Goal: Transaction & Acquisition: Book appointment/travel/reservation

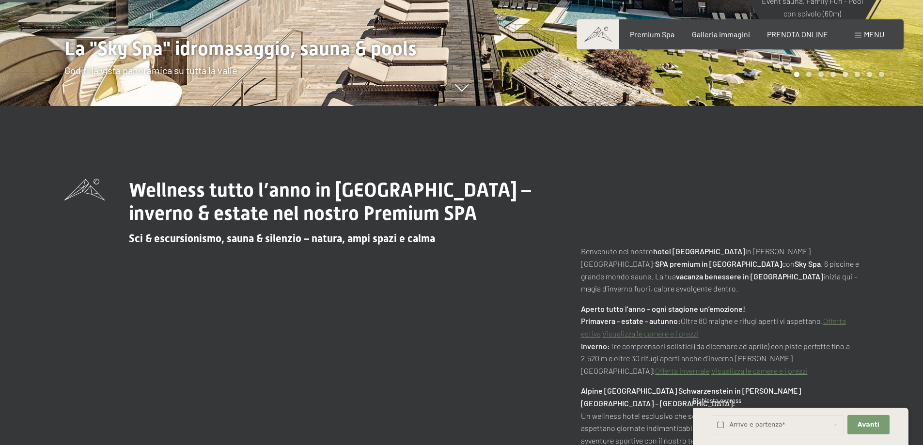
click at [862, 35] on div "Menu" at bounding box center [870, 34] width 30 height 11
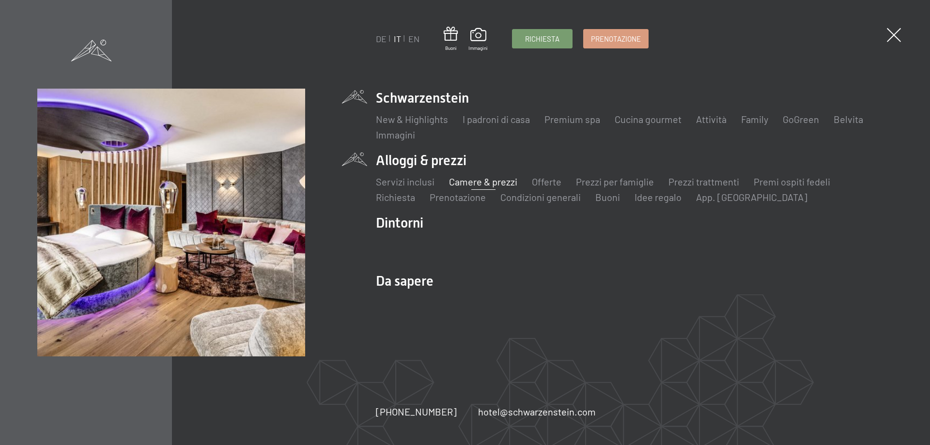
click at [464, 181] on link "Camere & prezzi" at bounding box center [483, 182] width 68 height 12
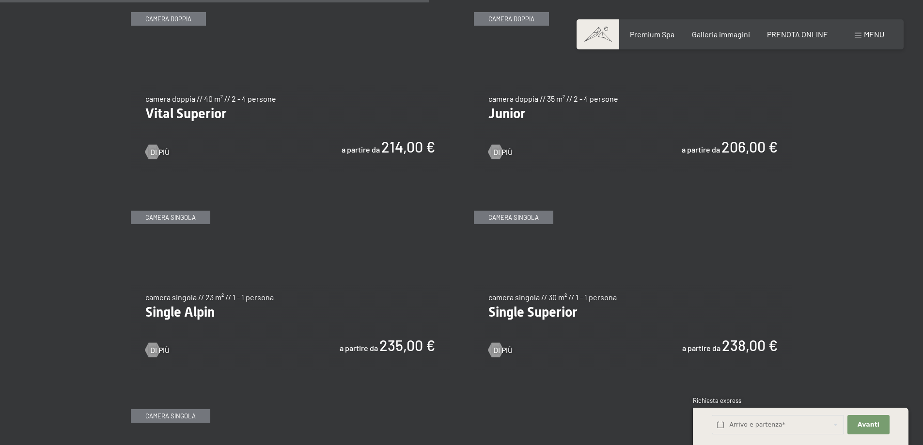
scroll to position [1454, 0]
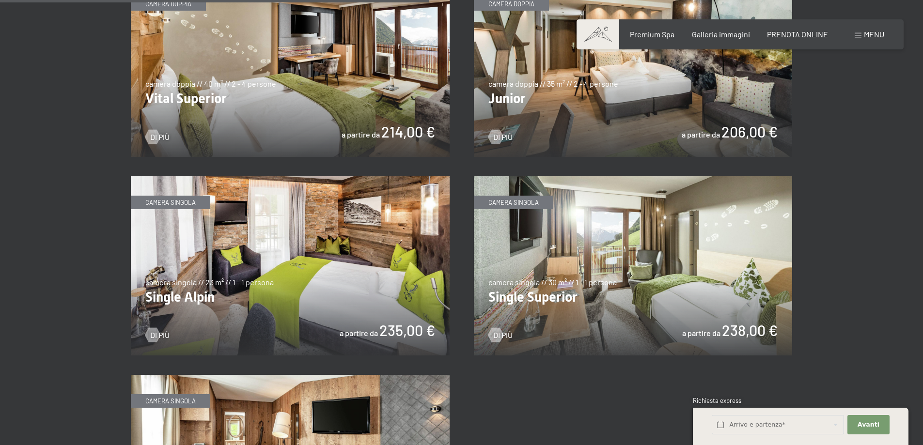
click at [629, 111] on img at bounding box center [633, 67] width 319 height 179
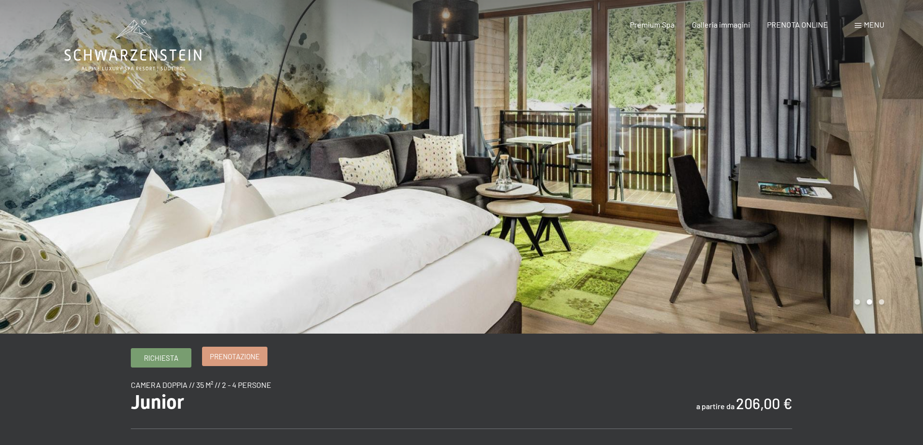
click at [227, 356] on span "Prenotazione" at bounding box center [235, 357] width 50 height 10
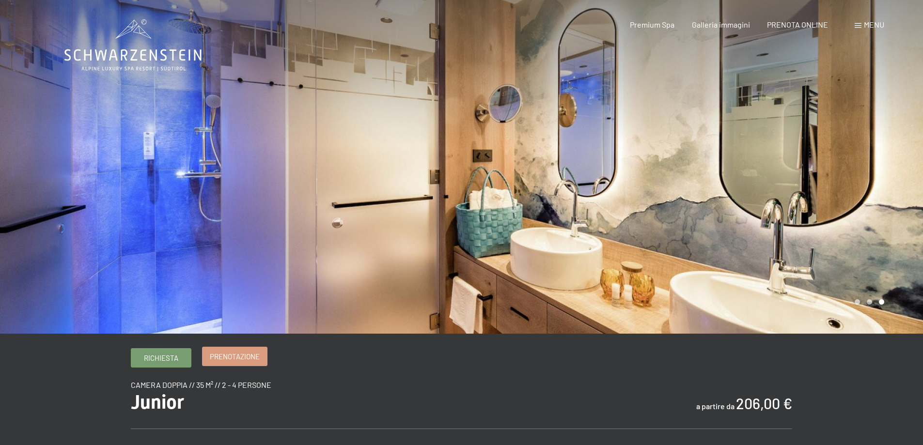
click at [242, 355] on span "Prenotazione" at bounding box center [235, 357] width 50 height 10
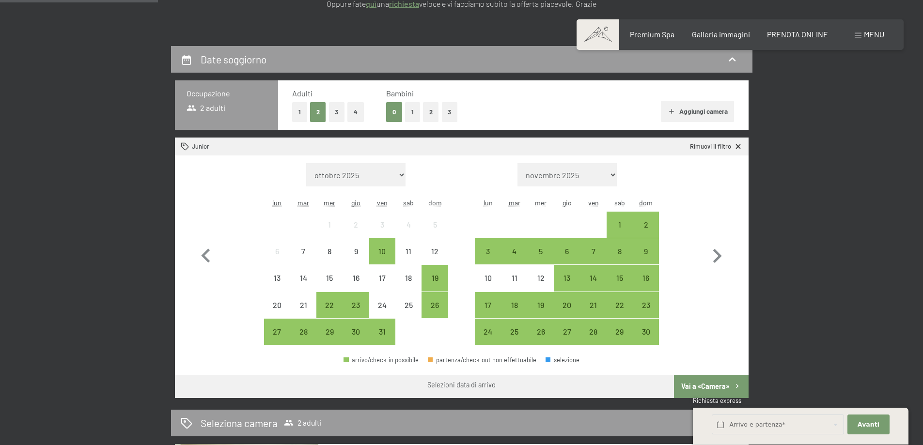
scroll to position [194, 0]
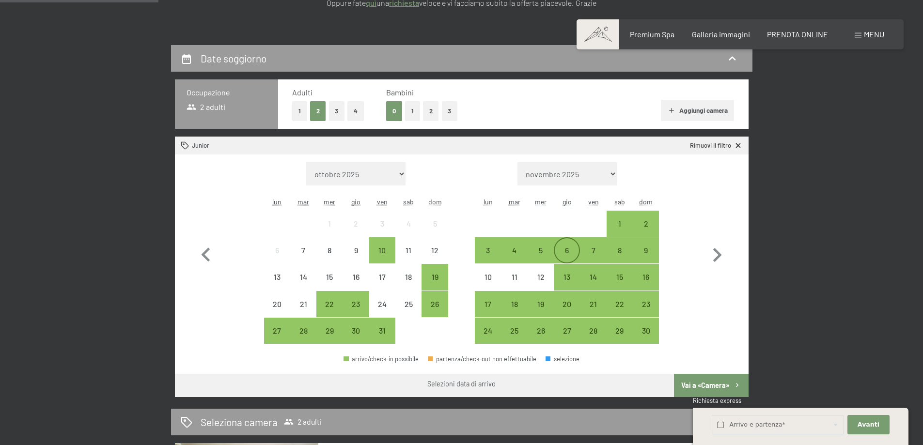
click at [566, 250] on div "6" at bounding box center [567, 259] width 24 height 24
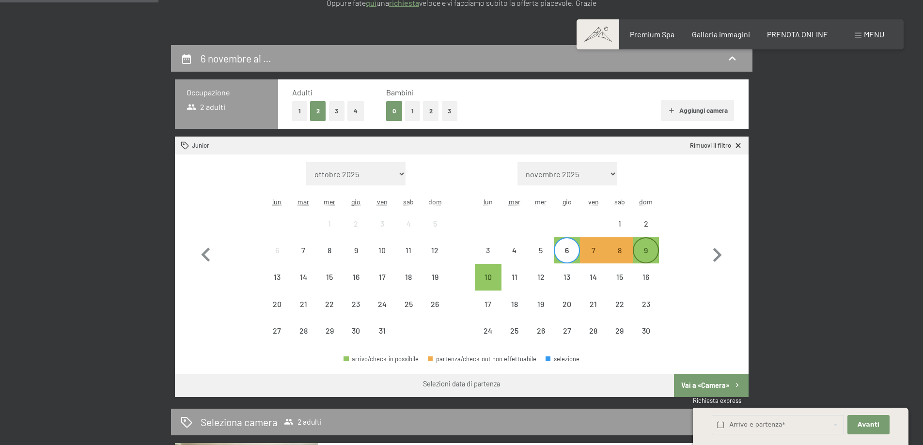
click at [649, 248] on div "9" at bounding box center [646, 259] width 24 height 24
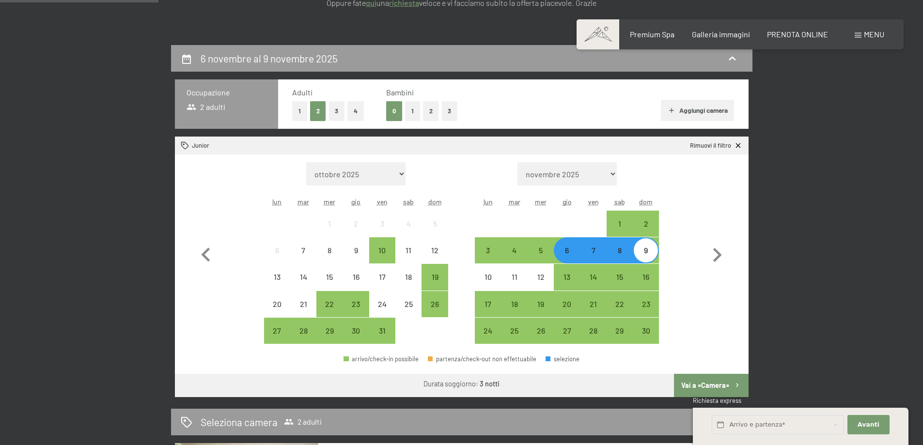
click at [706, 386] on button "Vai a «Camera»" at bounding box center [711, 385] width 74 height 23
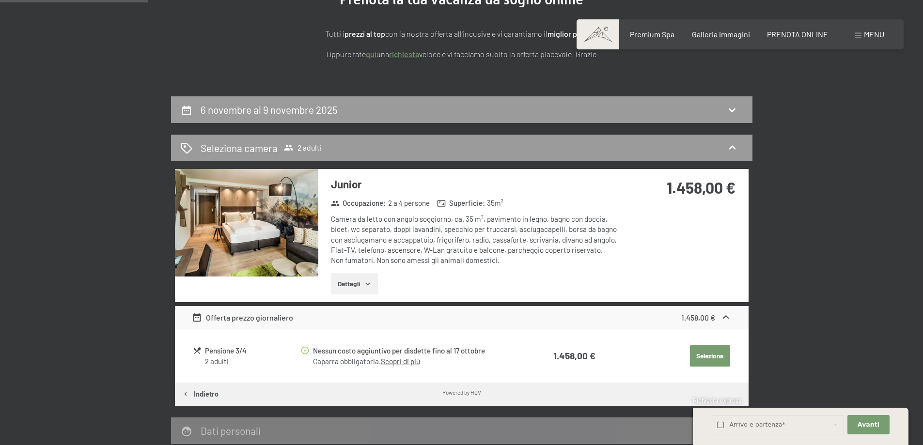
scroll to position [142, 0]
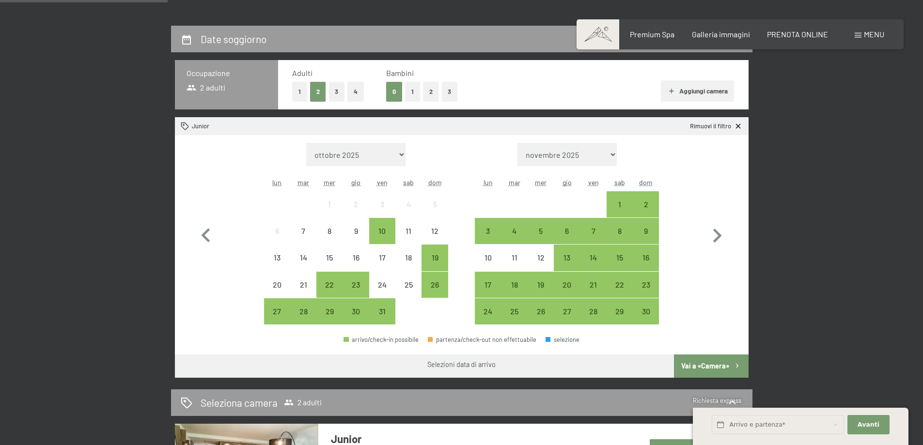
scroll to position [242, 0]
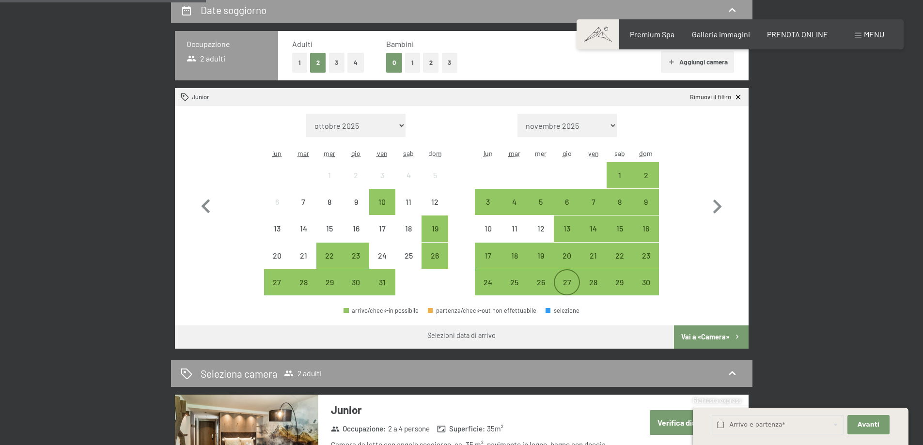
click at [571, 283] on div "27" at bounding box center [567, 291] width 24 height 24
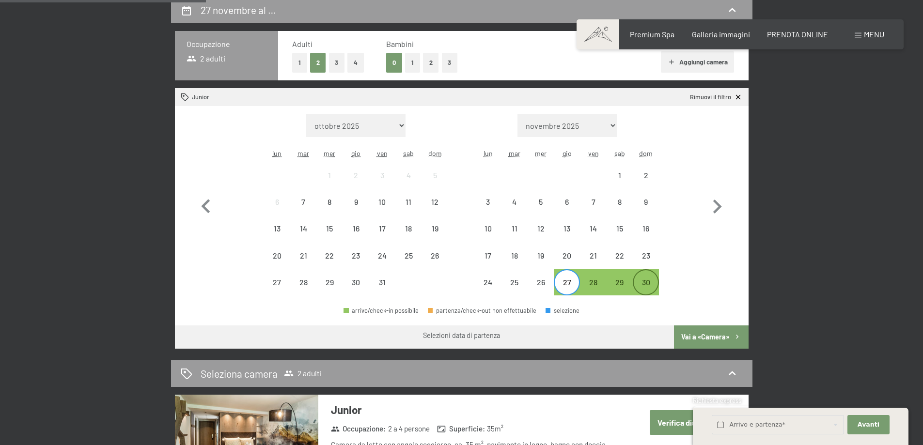
click at [651, 286] on div "30" at bounding box center [646, 291] width 24 height 24
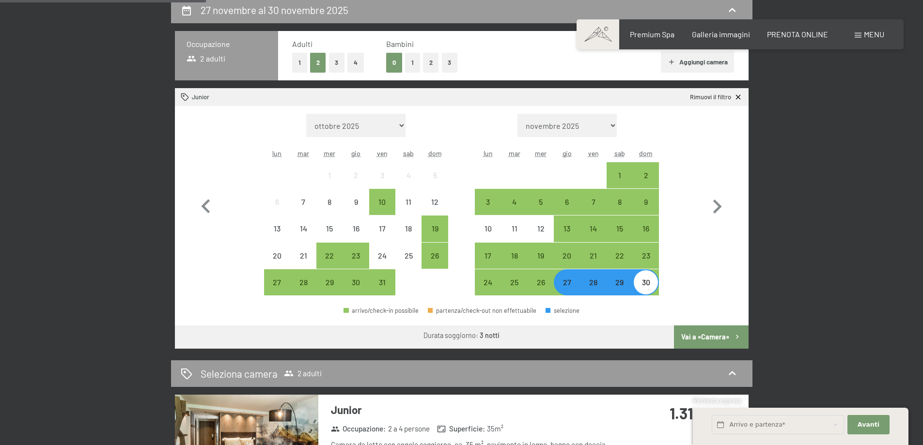
click at [714, 335] on button "Vai a «Camera»" at bounding box center [711, 337] width 74 height 23
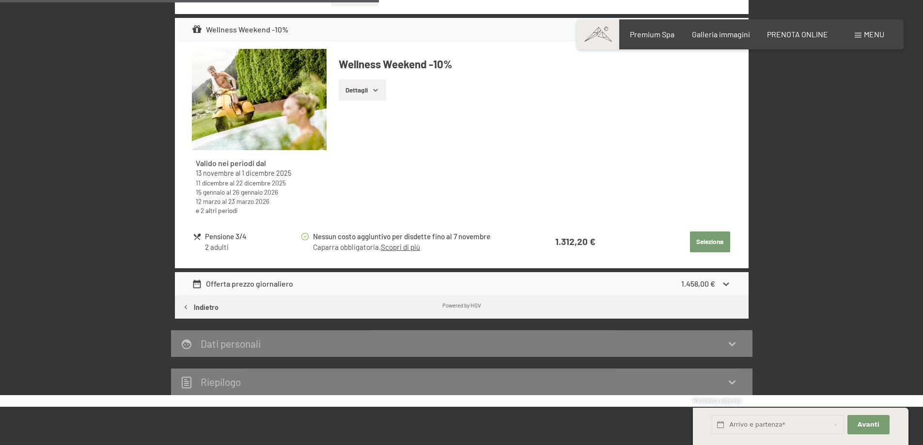
scroll to position [433, 0]
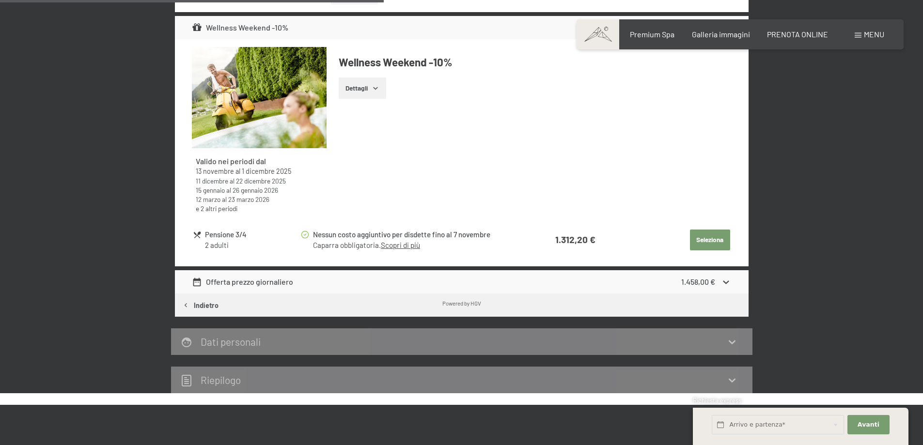
click at [375, 86] on icon "button" at bounding box center [376, 88] width 8 height 8
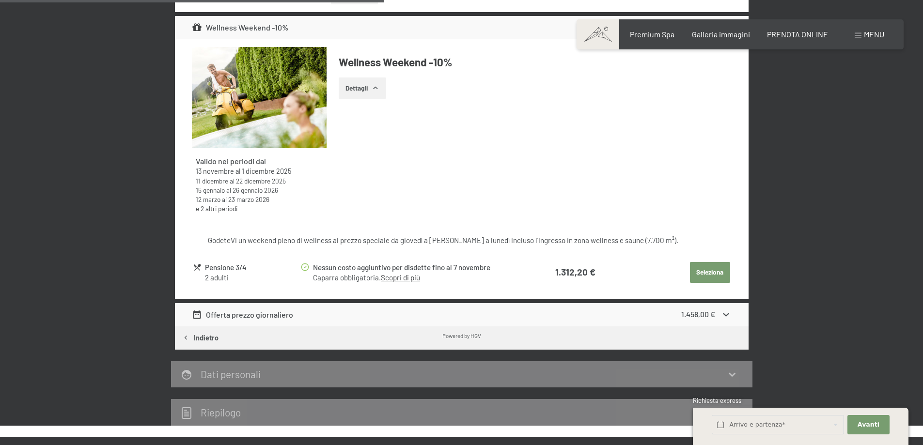
click at [375, 86] on icon "button" at bounding box center [376, 88] width 8 height 8
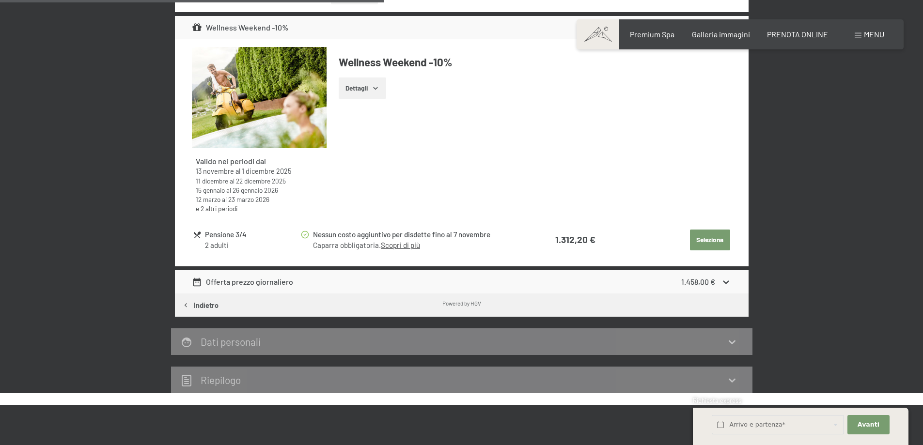
click at [375, 86] on icon "button" at bounding box center [376, 88] width 8 height 8
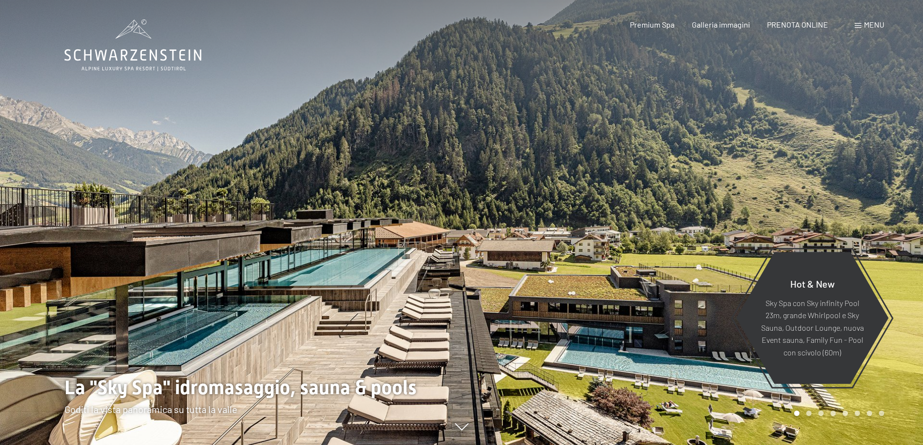
click at [863, 25] on div "Menu" at bounding box center [870, 24] width 30 height 11
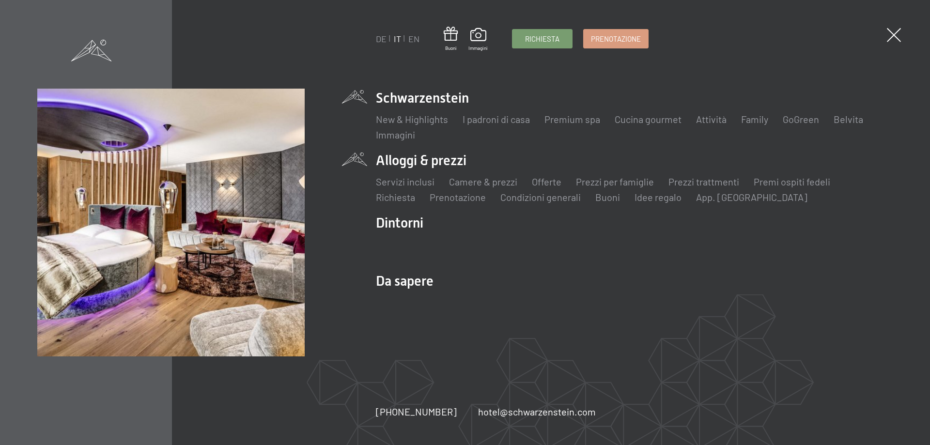
click at [432, 166] on li "Alloggi & prezzi Servizi inclusi Camere & prezzi Lista Offerte Lista Prezzi per…" at bounding box center [634, 177] width 517 height 53
click at [457, 181] on link "Camere & prezzi" at bounding box center [483, 182] width 68 height 12
click at [540, 181] on link "Offerte" at bounding box center [547, 182] width 30 height 12
click at [618, 178] on link "Prezzi per famiglie" at bounding box center [615, 182] width 78 height 12
click at [548, 180] on link "Offerte" at bounding box center [547, 182] width 30 height 12
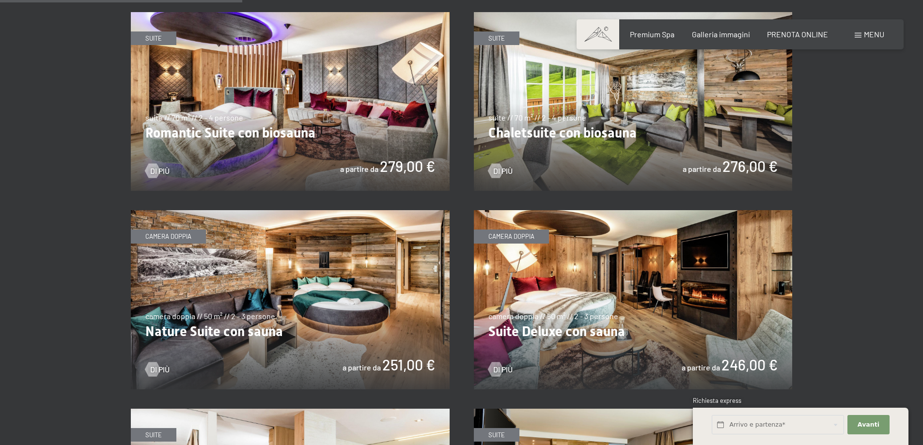
scroll to position [775, 0]
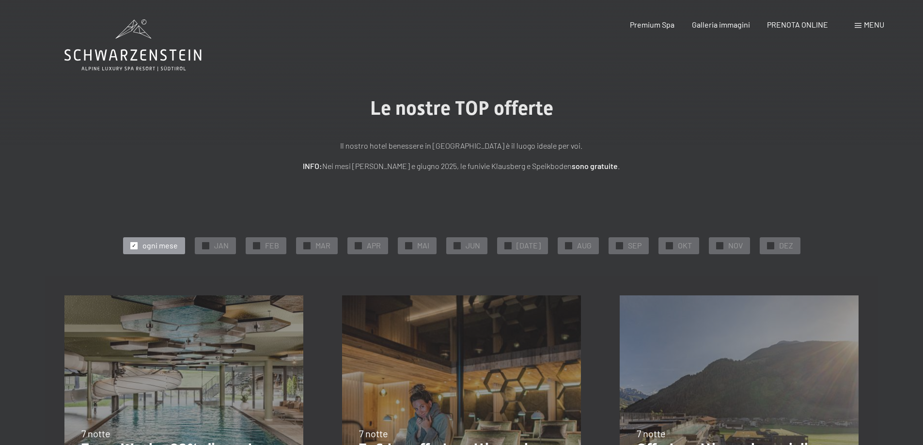
click at [369, 248] on span "Consenso marketing*" at bounding box center [405, 251] width 73 height 10
click at [364, 248] on input "Consenso marketing*" at bounding box center [359, 251] width 10 height 10
checkbox input "false"
click at [381, 243] on span "APR" at bounding box center [374, 245] width 14 height 11
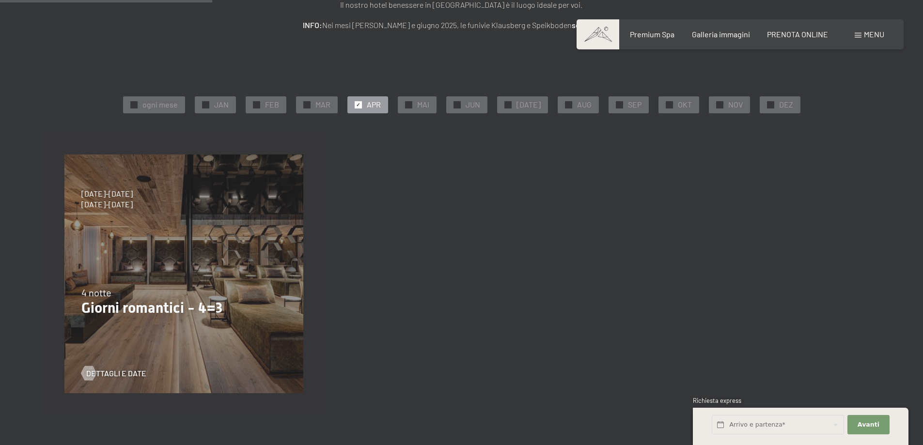
scroll to position [194, 0]
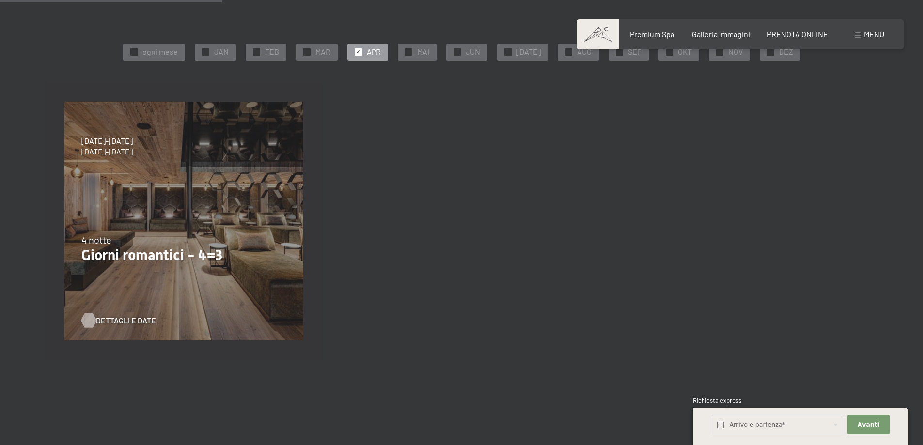
click at [109, 320] on span "Dettagli e Date" at bounding box center [126, 320] width 60 height 11
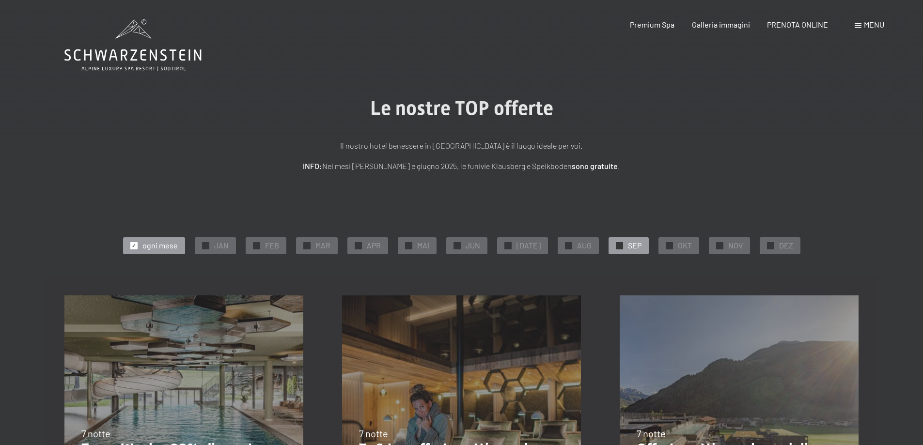
click at [628, 244] on span "SEP" at bounding box center [635, 245] width 14 height 11
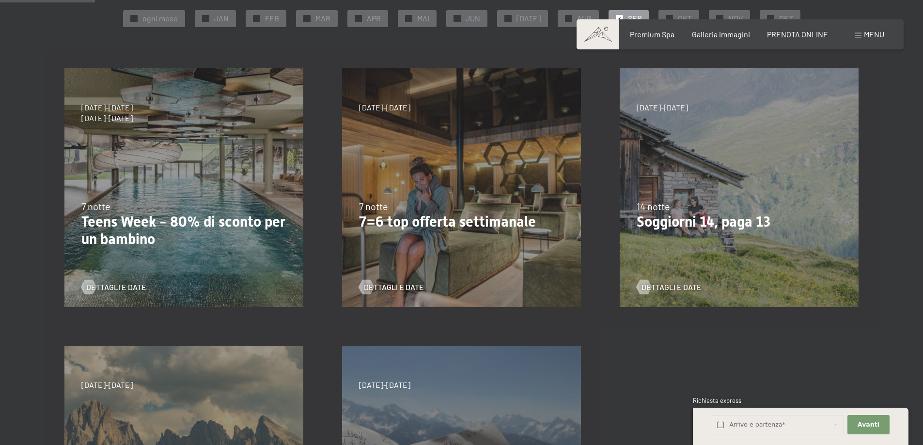
scroll to position [97, 0]
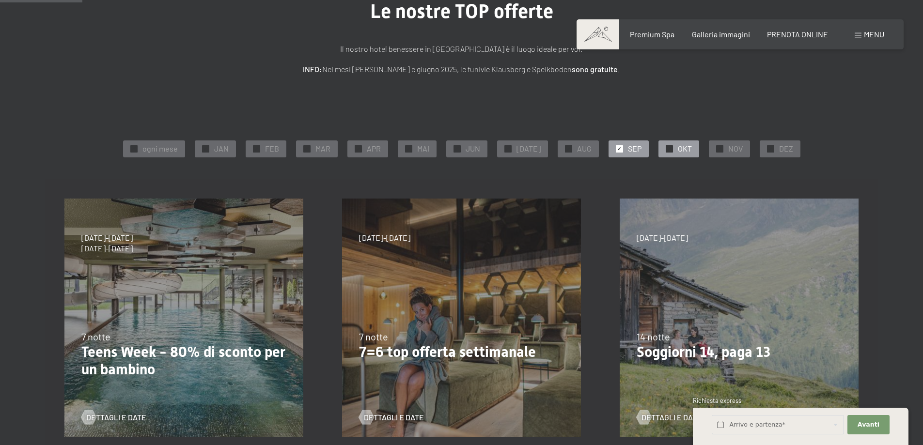
click at [678, 145] on span "OKT" at bounding box center [685, 148] width 14 height 11
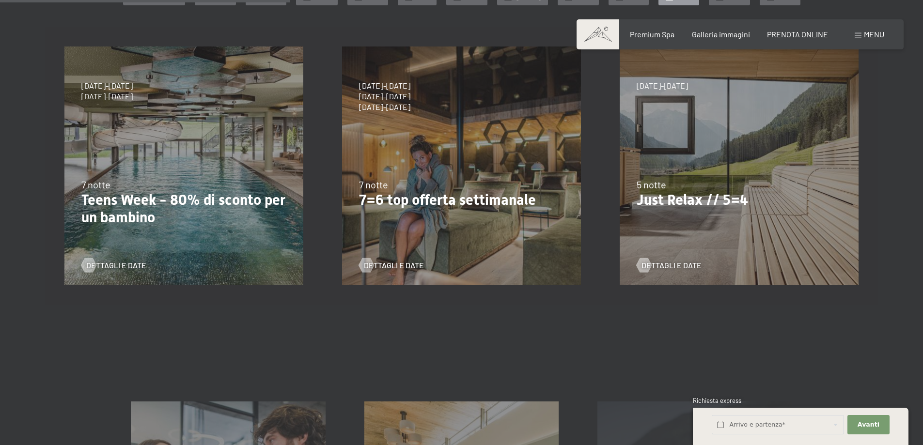
scroll to position [194, 0]
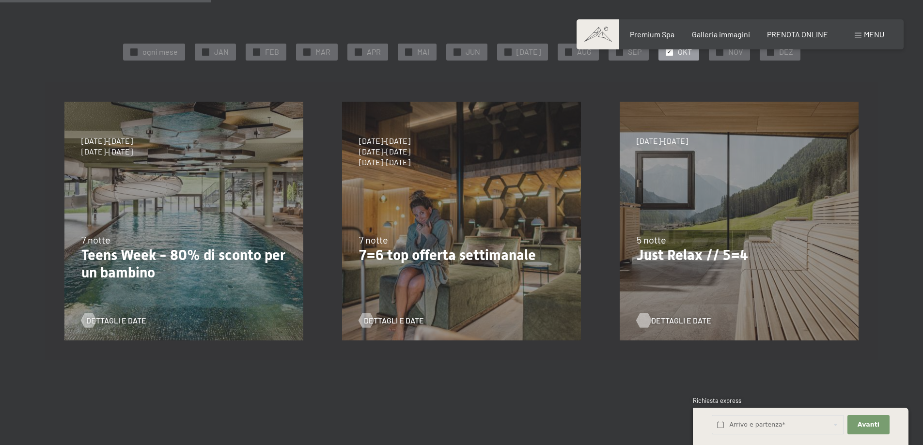
click at [678, 320] on span "Dettagli e Date" at bounding box center [681, 320] width 60 height 11
click at [674, 319] on span "Dettagli e Date" at bounding box center [681, 320] width 60 height 11
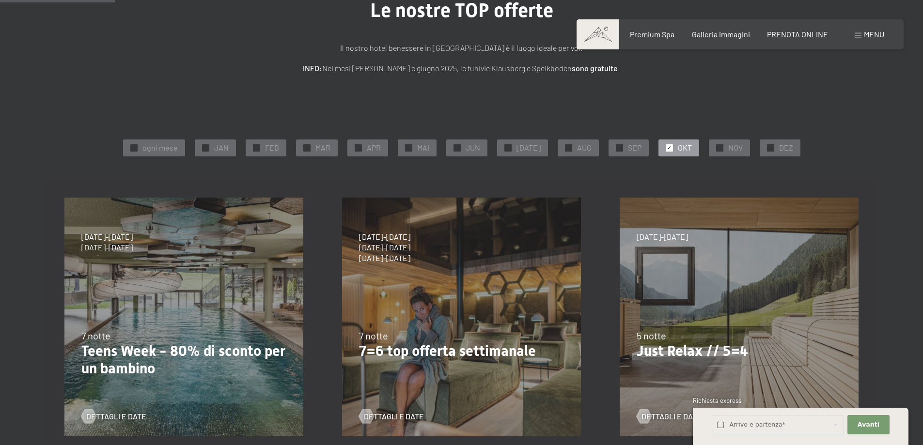
scroll to position [97, 0]
click at [733, 149] on span "NOV" at bounding box center [735, 148] width 15 height 11
click at [681, 143] on div "✓ OKT" at bounding box center [678, 149] width 41 height 16
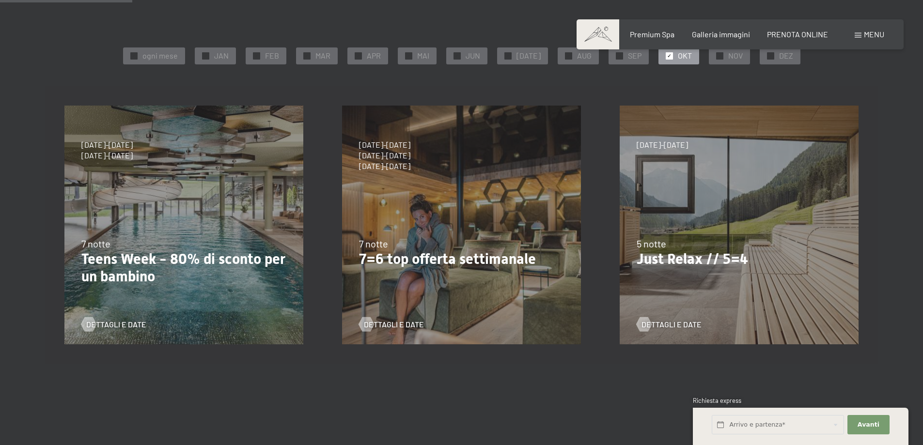
scroll to position [194, 0]
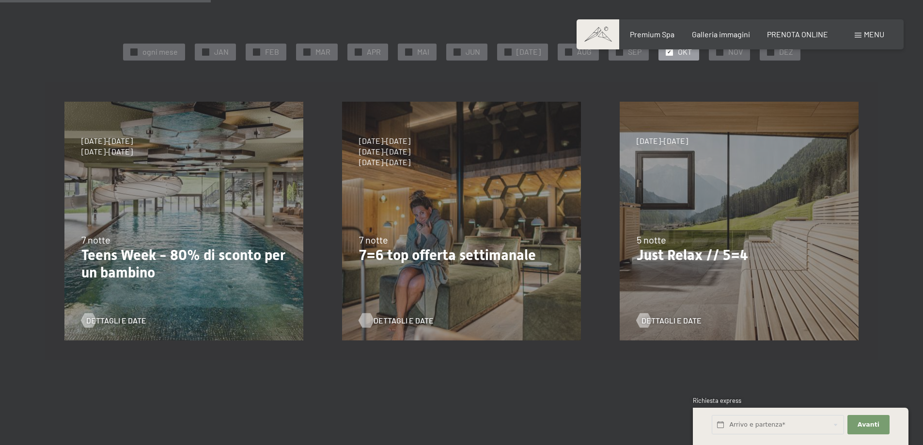
click at [400, 319] on span "Dettagli e Date" at bounding box center [404, 320] width 60 height 11
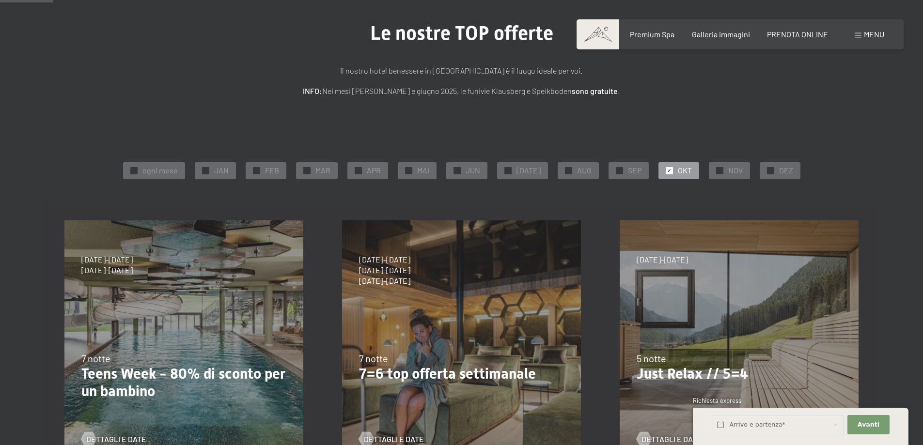
scroll to position [48, 0]
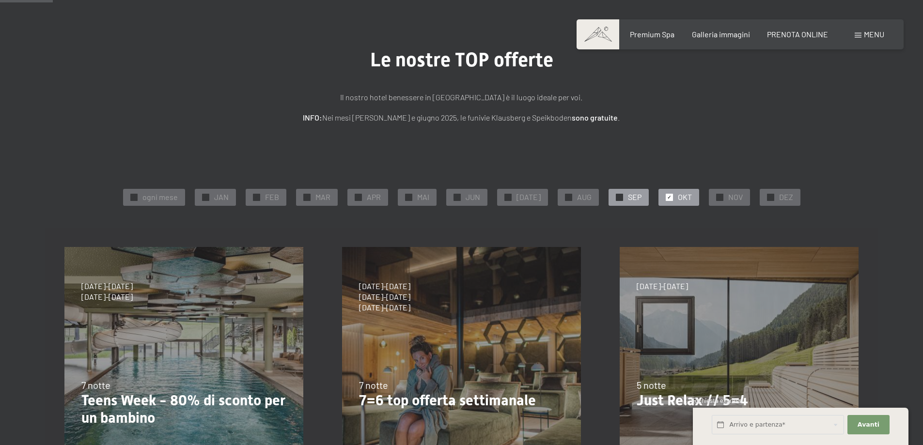
click at [628, 197] on span "SEP" at bounding box center [635, 197] width 14 height 11
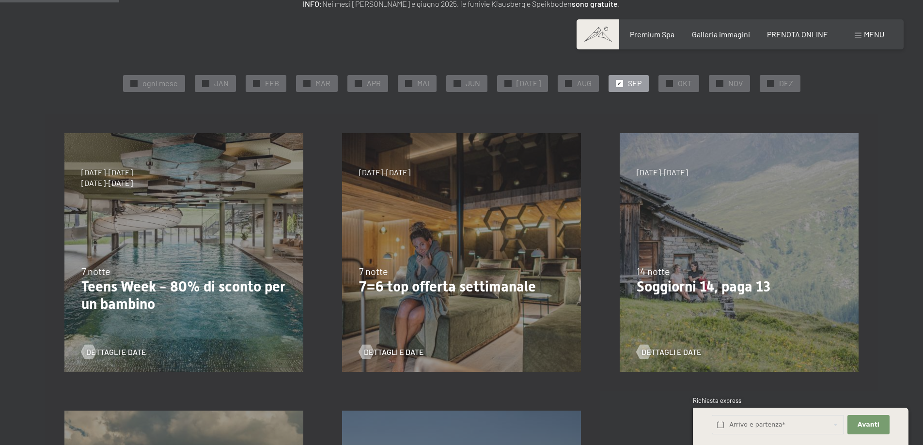
scroll to position [145, 0]
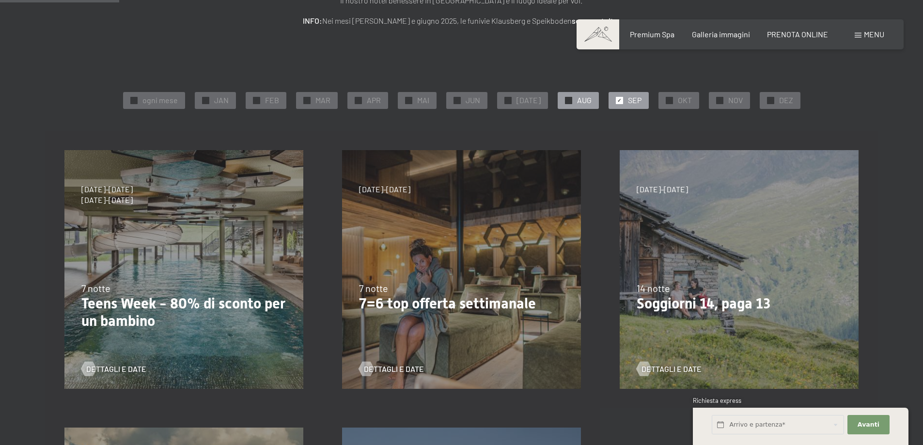
click at [577, 97] on span "AUG" at bounding box center [584, 100] width 15 height 11
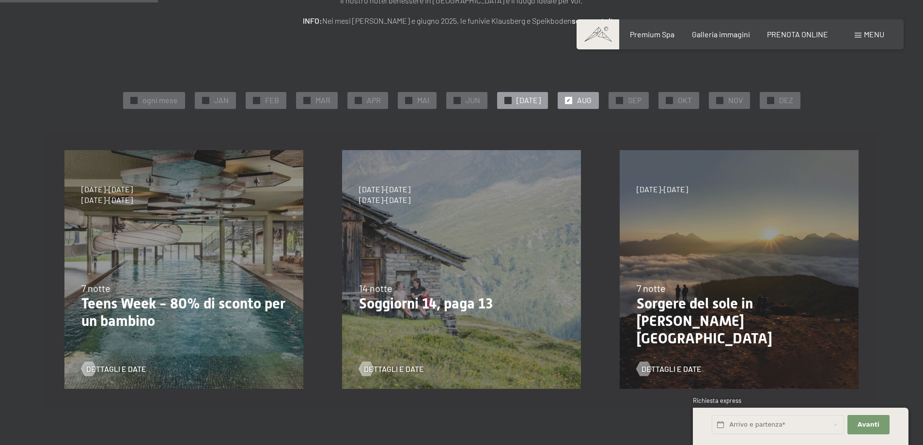
click at [530, 101] on span "JUL" at bounding box center [528, 100] width 24 height 11
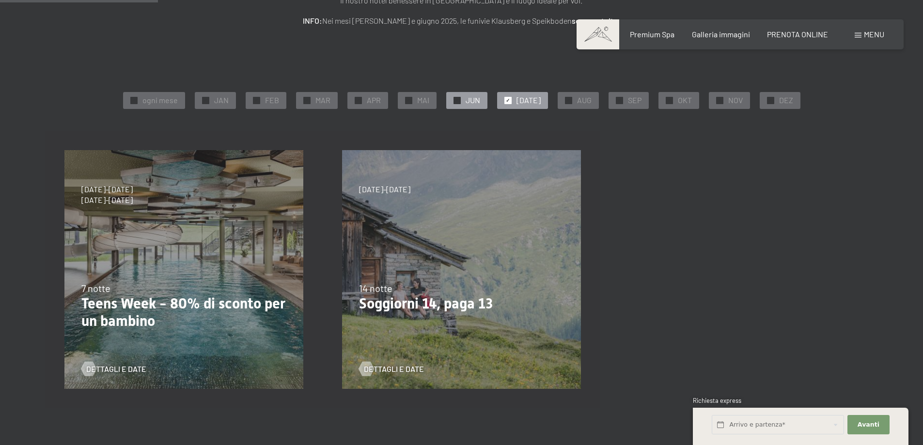
click at [480, 102] on span "JUN" at bounding box center [473, 100] width 15 height 11
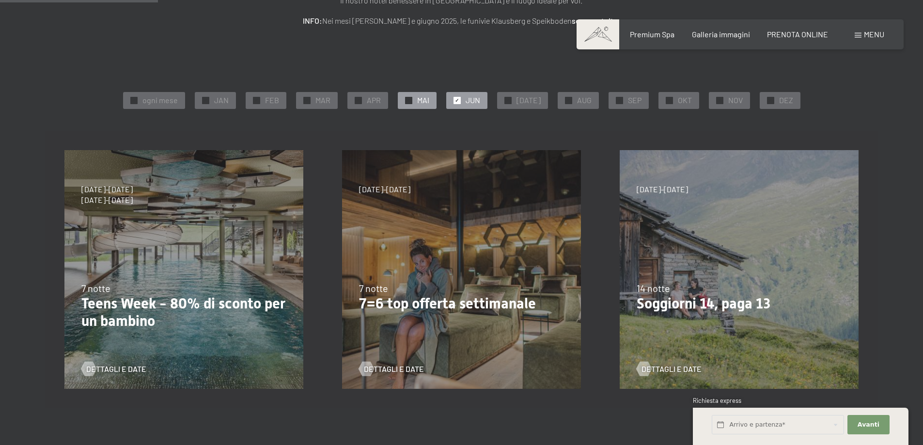
click at [421, 96] on div "✓ MAI" at bounding box center [417, 100] width 39 height 16
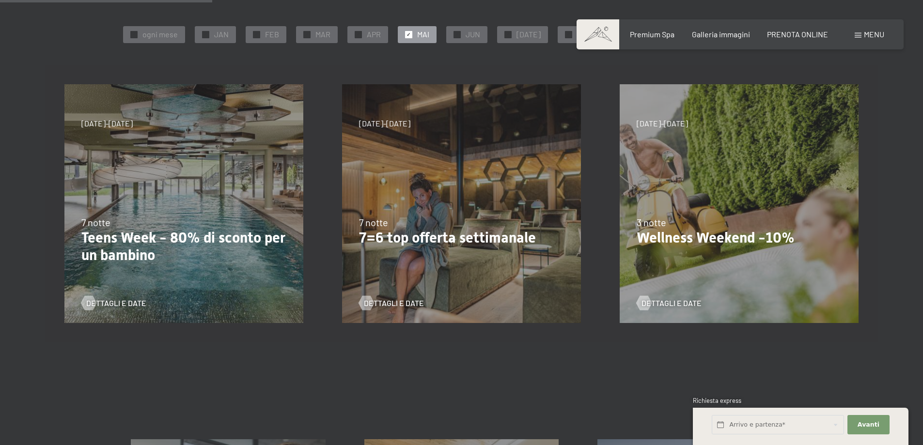
scroll to position [194, 0]
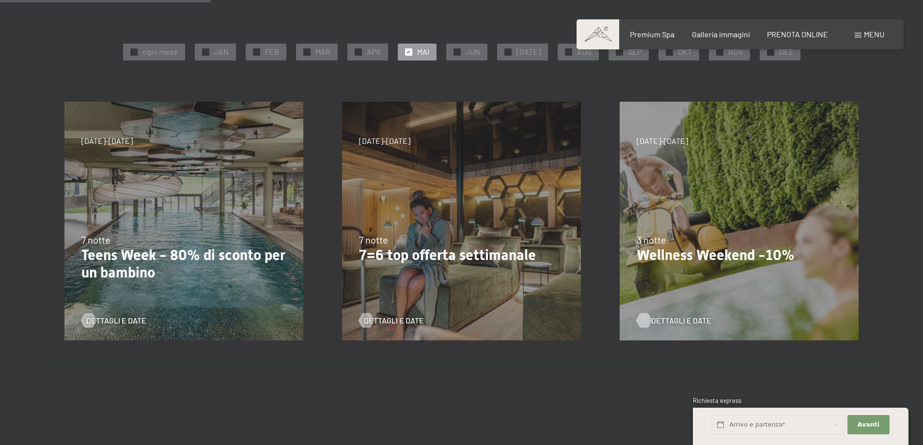
click at [662, 316] on span "Dettagli e Date" at bounding box center [681, 320] width 60 height 11
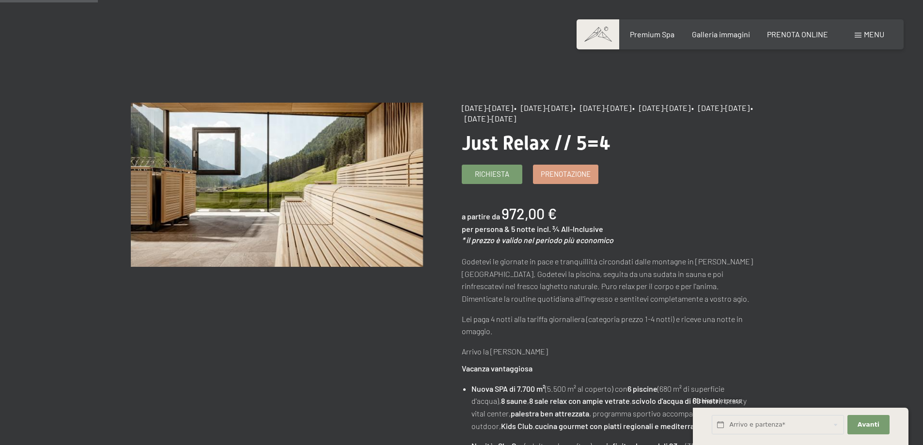
scroll to position [194, 0]
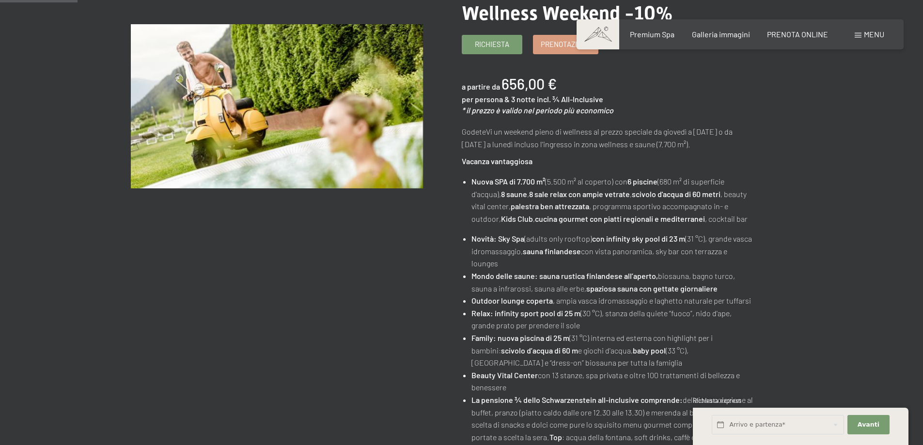
scroll to position [48, 0]
